Goal: Information Seeking & Learning: Find specific fact

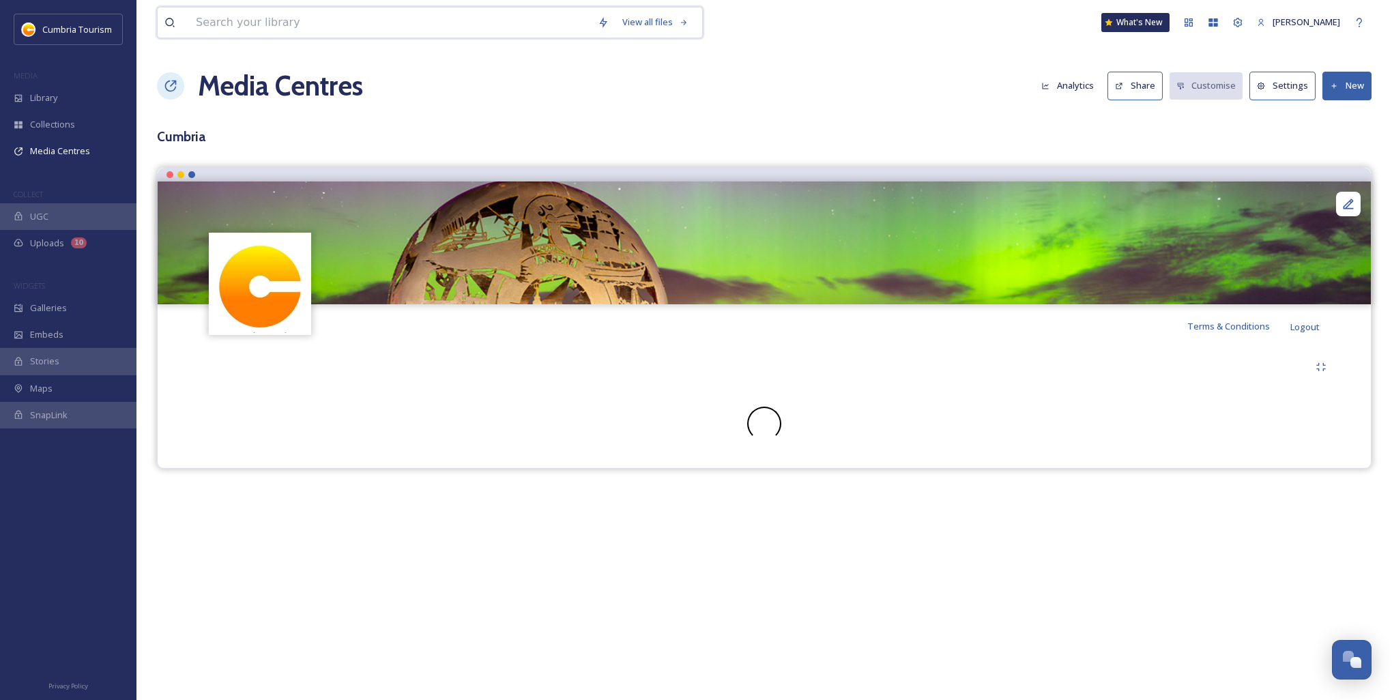
click at [338, 24] on input at bounding box center [390, 23] width 402 height 30
type input "autumn"
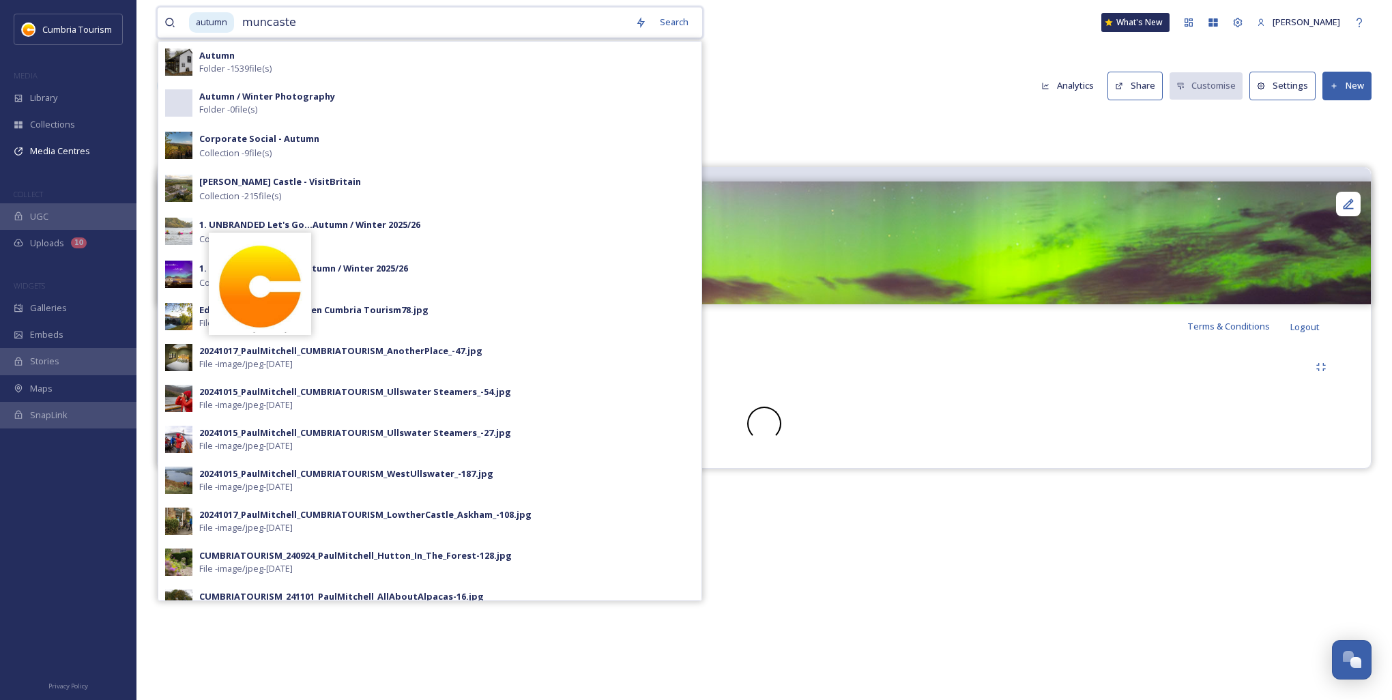
type input "muncaster"
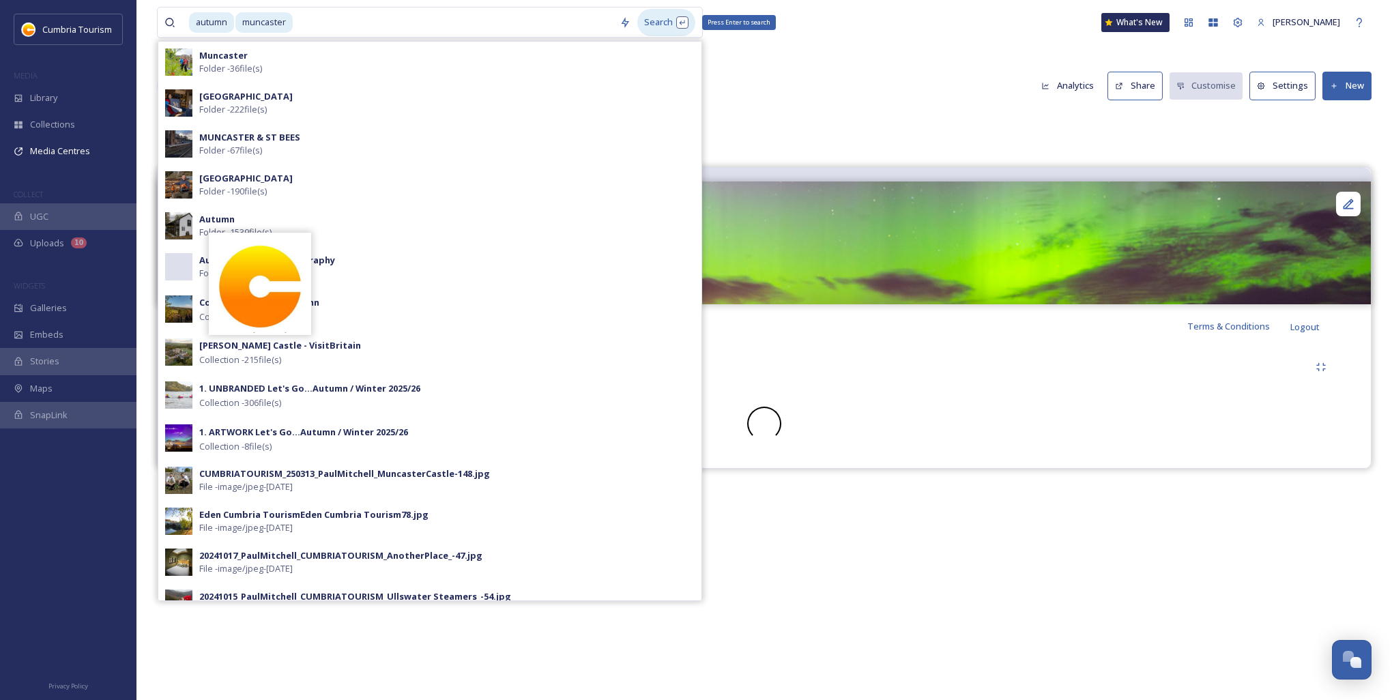
click at [660, 23] on div "Search Press Enter to search" at bounding box center [666, 22] width 58 height 27
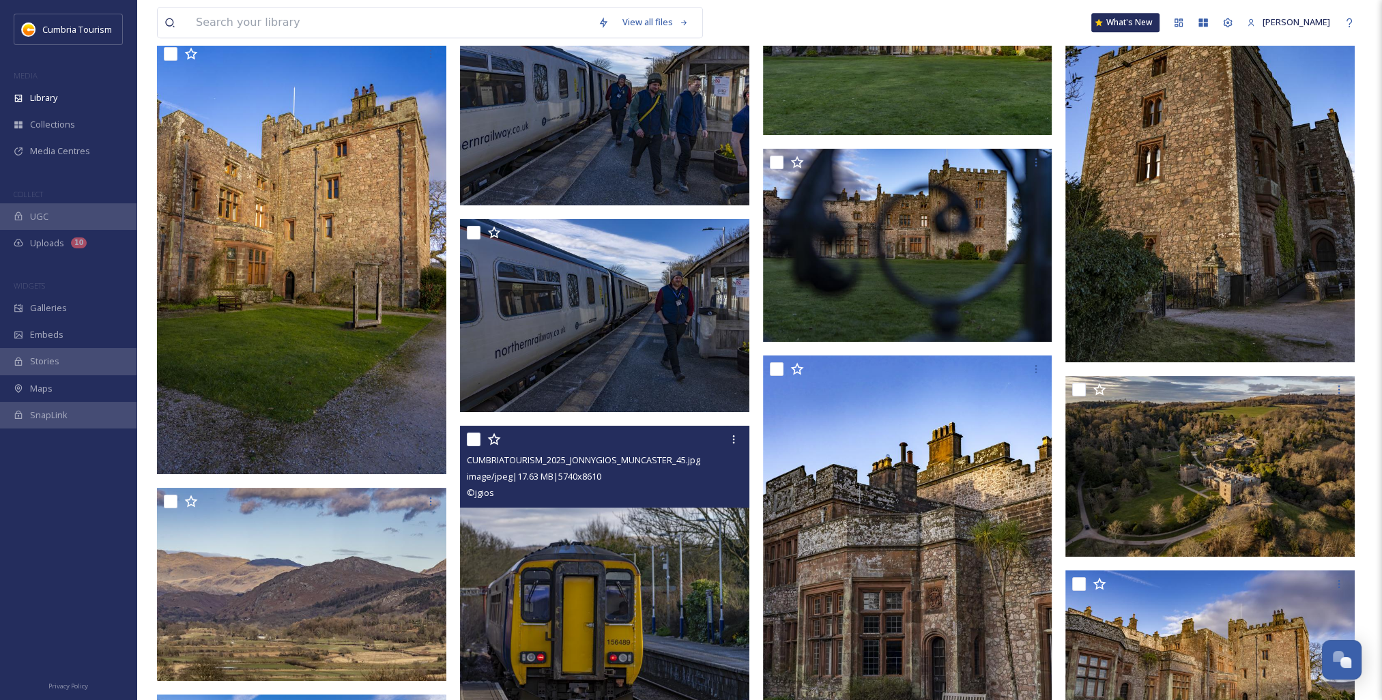
scroll to position [16442, 0]
